Goal: Task Accomplishment & Management: Complete application form

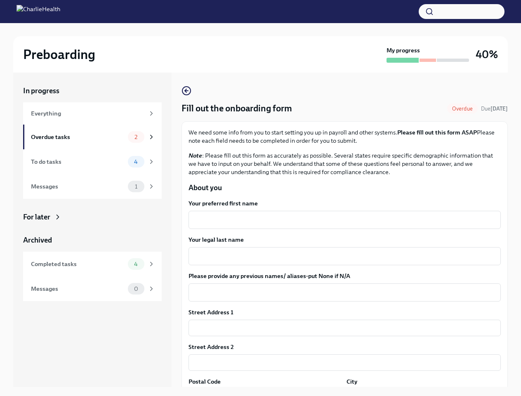
click at [462, 12] on button "button" at bounding box center [462, 11] width 86 height 15
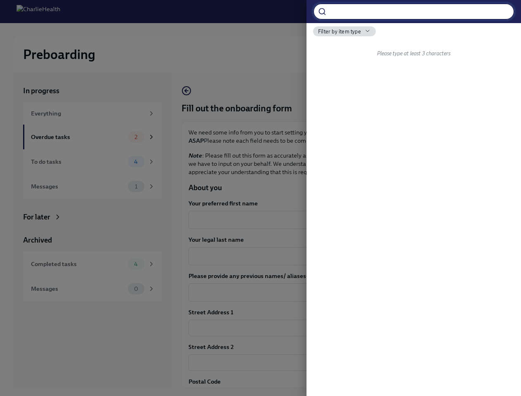
click at [341, 220] on div at bounding box center [260, 198] width 521 height 396
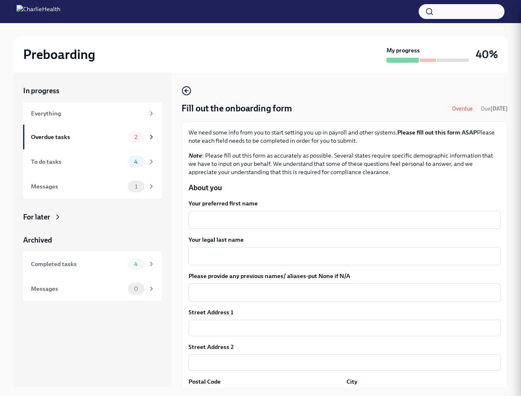
click at [341, 256] on textarea "Your legal last name" at bounding box center [345, 256] width 302 height 10
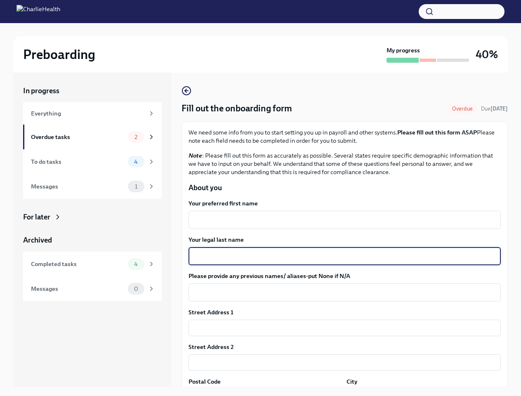
click at [341, 293] on textarea "Please provide any previous names/ aliases-put None if N/A" at bounding box center [345, 293] width 302 height 10
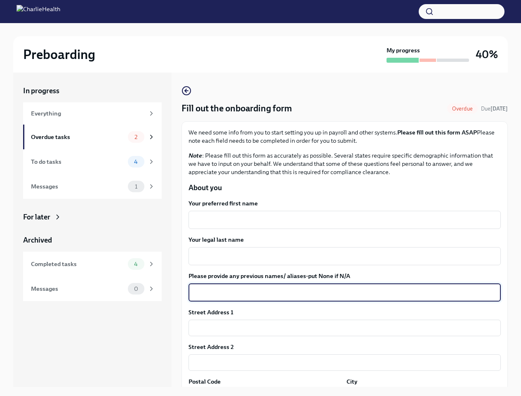
click at [341, 328] on input "text" at bounding box center [345, 328] width 312 height 17
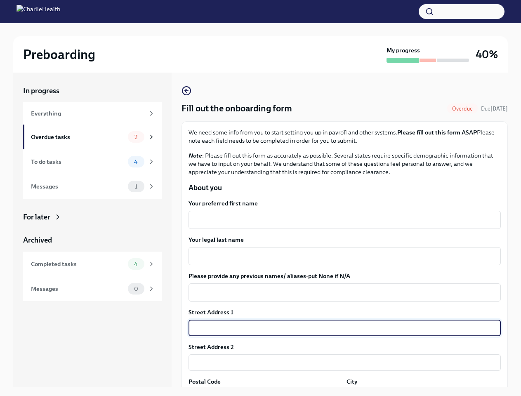
click at [341, 363] on input "text" at bounding box center [345, 362] width 312 height 17
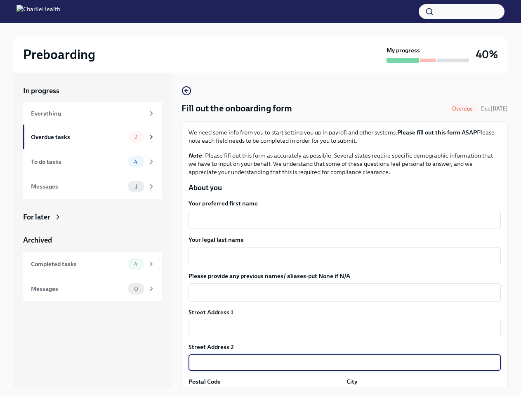
click at [264, 392] on div "In progress Everything Overdue tasks 2 To do tasks 4 Messages 1 For later Archi…" at bounding box center [260, 237] width 495 height 328
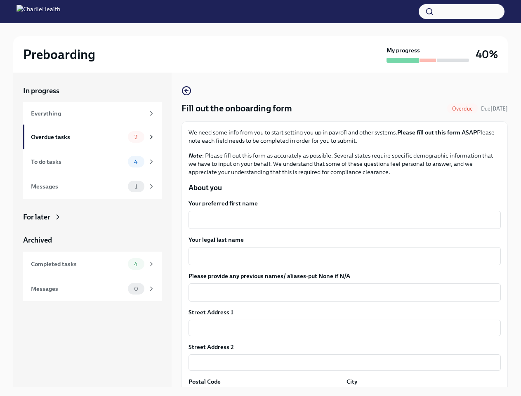
click at [418, 392] on div "In progress Everything Overdue tasks 2 To do tasks 4 Messages 1 For later Archi…" at bounding box center [260, 237] width 495 height 328
